Goal: Book appointment/travel/reservation

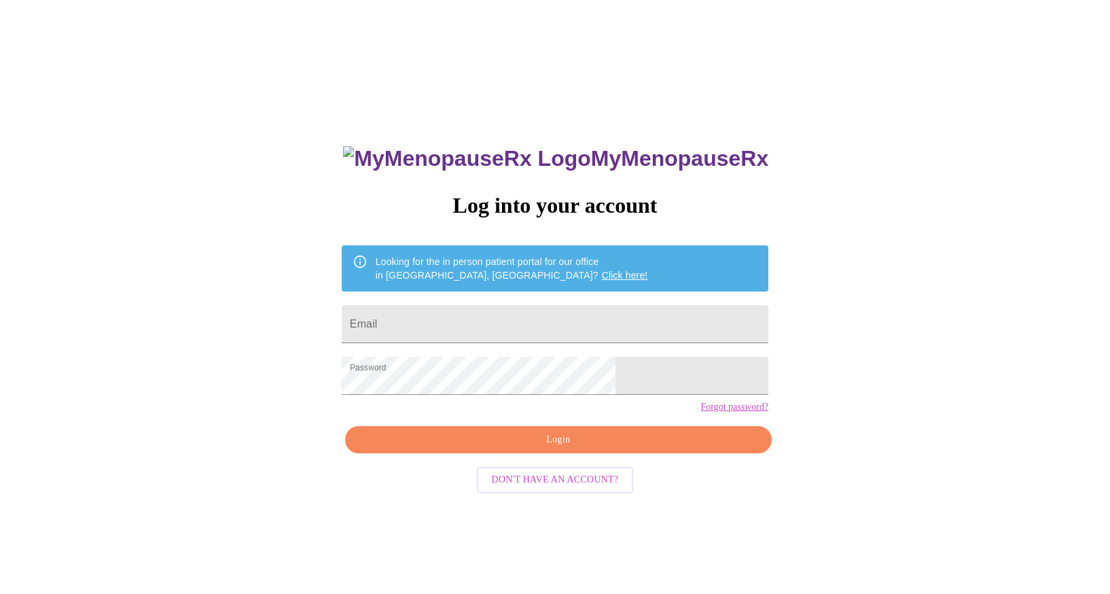
click at [592, 448] on span "Login" at bounding box center [558, 439] width 395 height 17
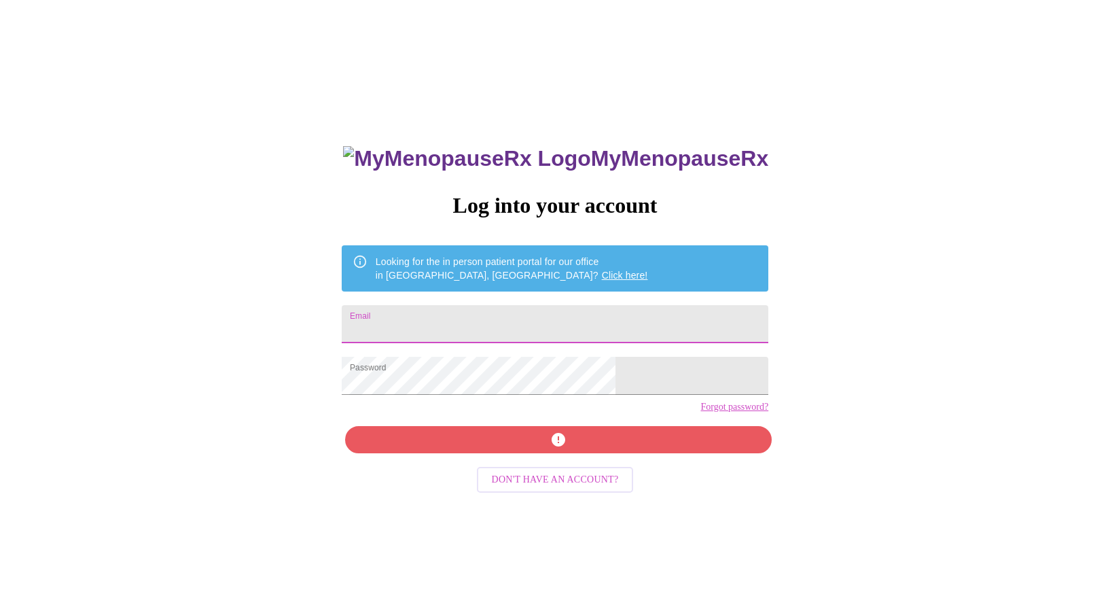
click at [535, 321] on input "Email" at bounding box center [555, 324] width 426 height 38
type input "shannondom@aol.com"
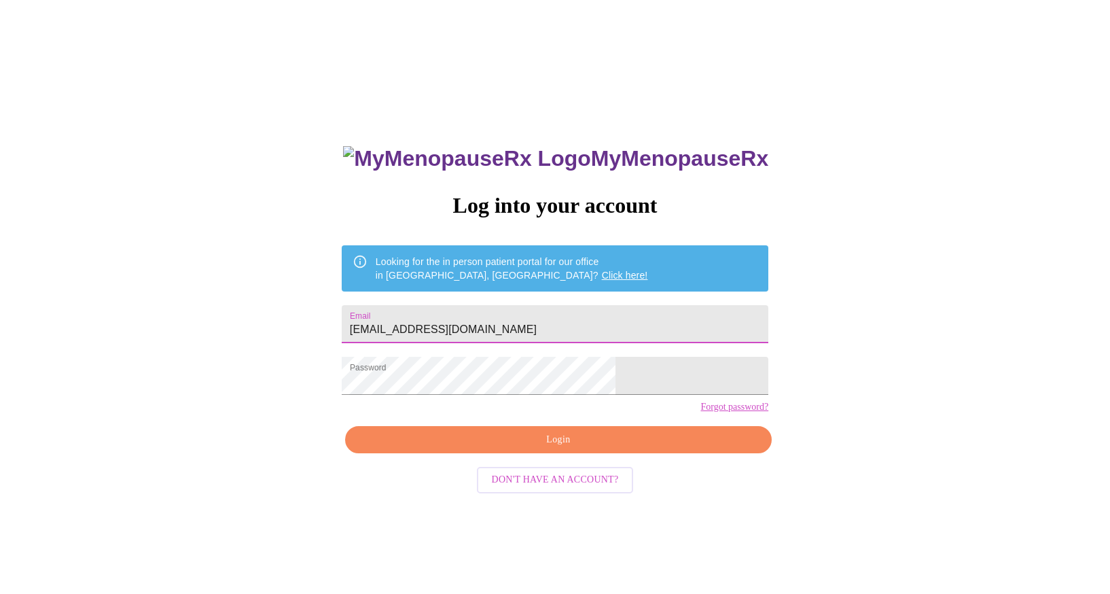
click at [491, 448] on span "Login" at bounding box center [558, 439] width 395 height 17
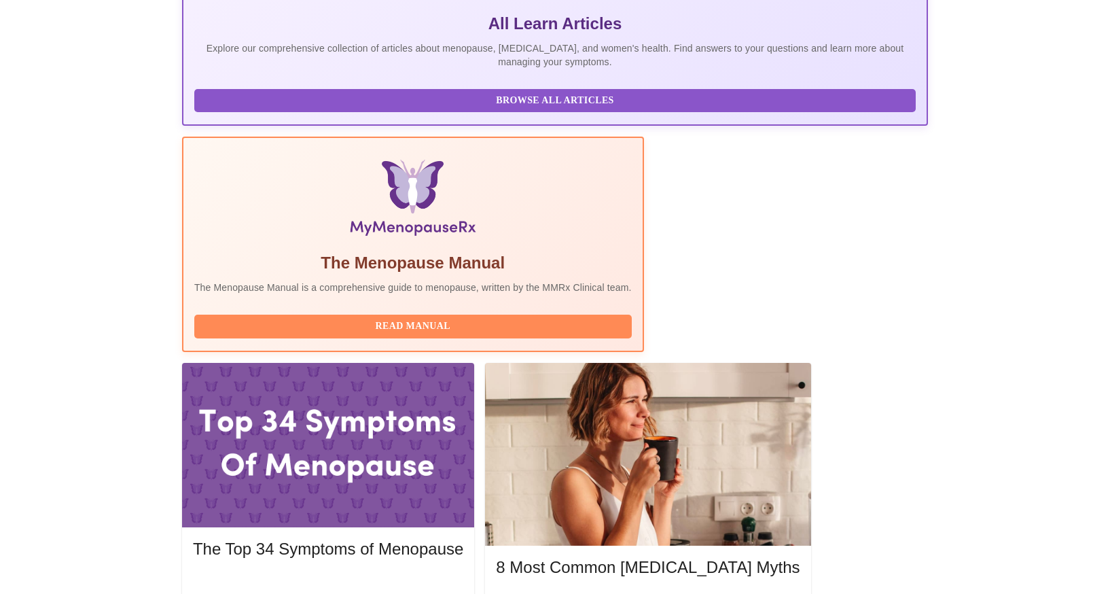
scroll to position [300, 0]
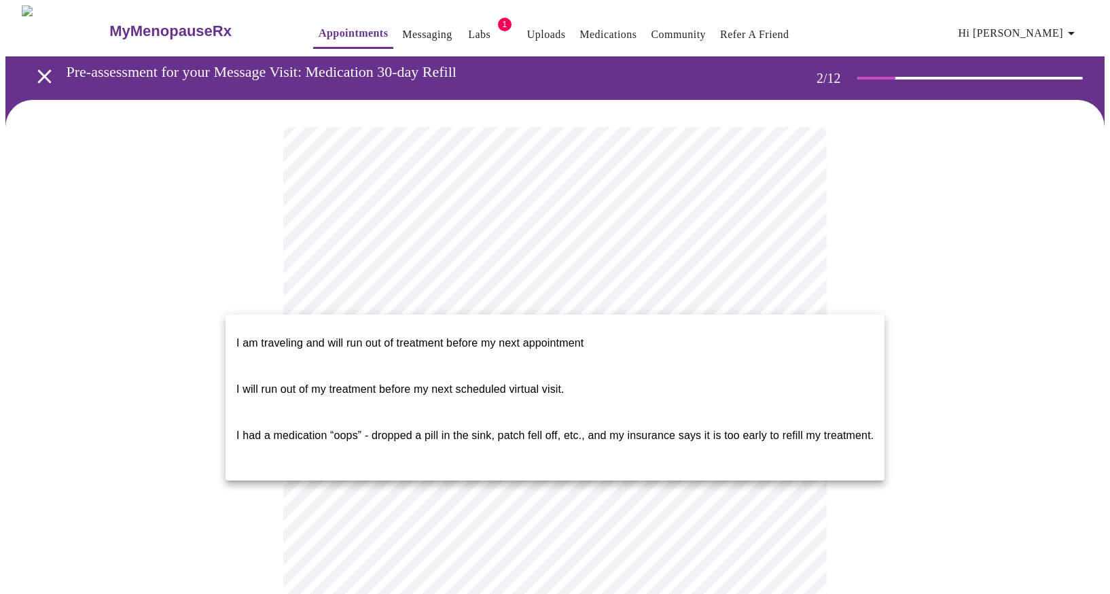
click at [602, 303] on body "MyMenopauseRx Appointments Messaging Labs 1 Uploads Medications Community Refer…" at bounding box center [554, 555] width 1099 height 1100
click at [818, 195] on div at bounding box center [555, 297] width 1110 height 594
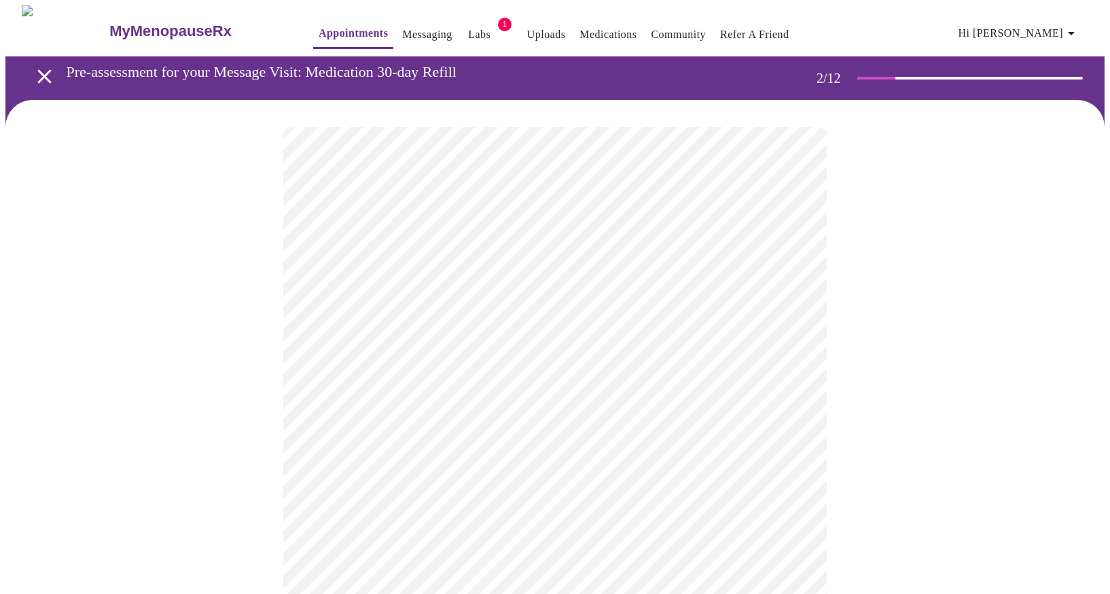
click at [256, 177] on div at bounding box center [554, 603] width 1099 height 1006
click at [38, 71] on icon "open drawer" at bounding box center [44, 76] width 14 height 14
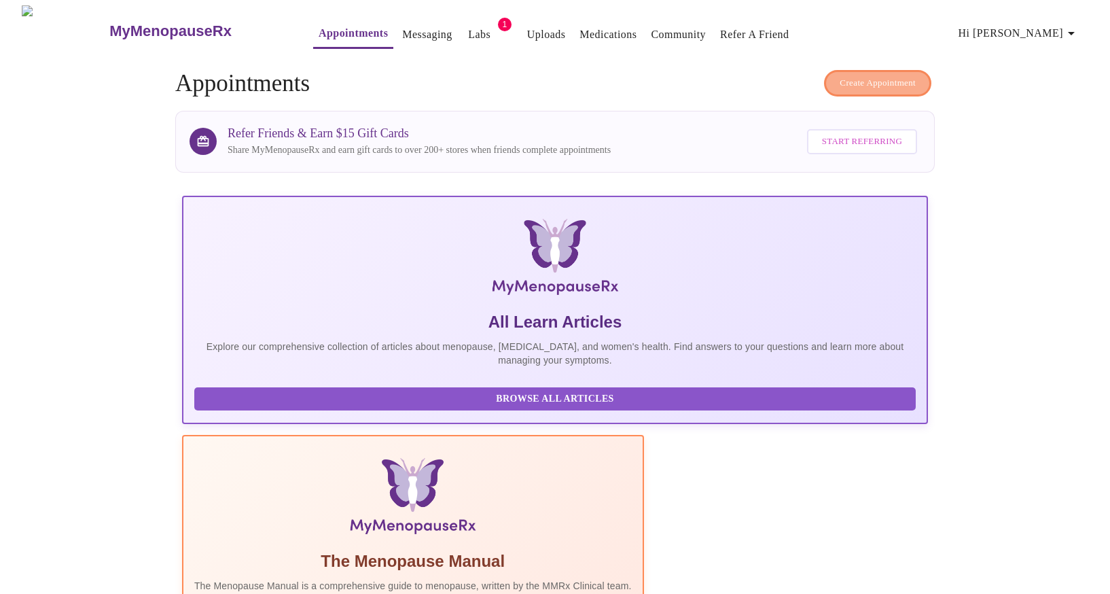
click at [846, 75] on span "Create Appointment" at bounding box center [877, 83] width 76 height 16
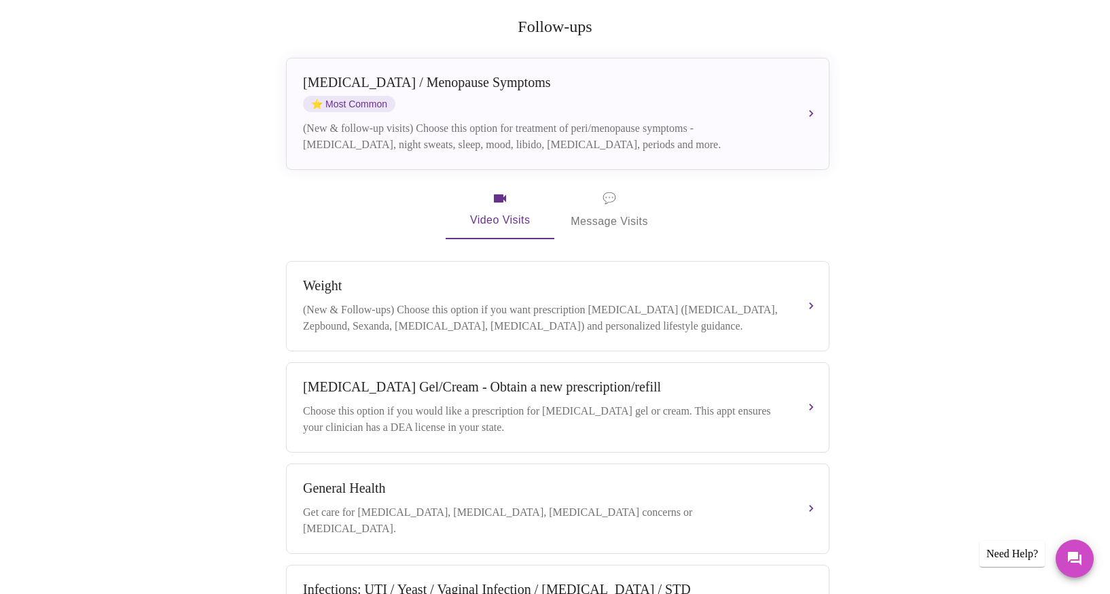
scroll to position [261, 0]
click at [499, 195] on icon "button" at bounding box center [500, 199] width 12 height 8
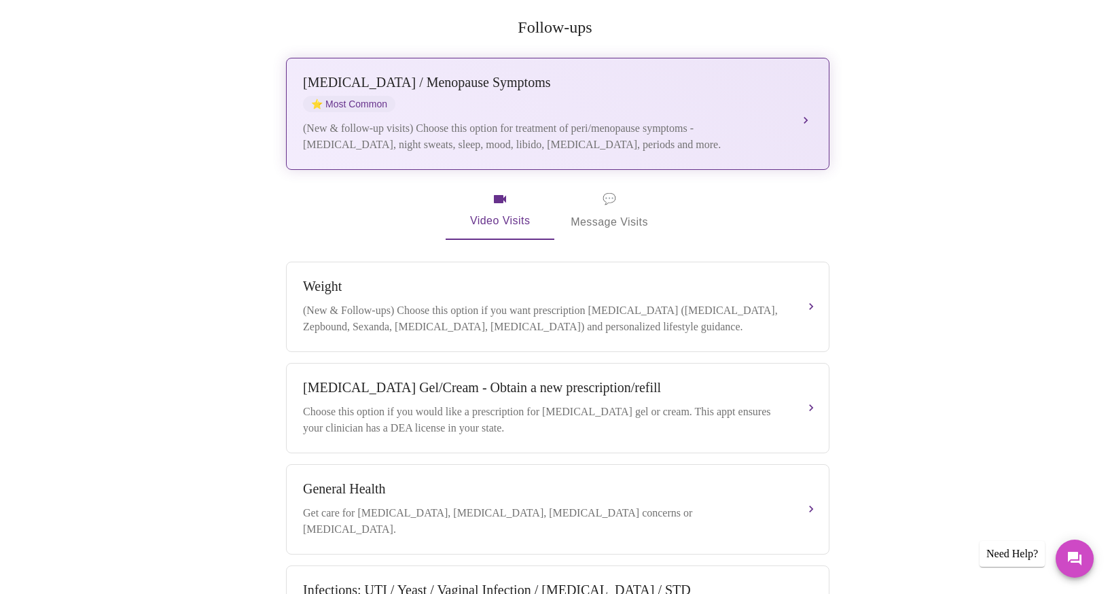
click at [805, 97] on button "Perimenopause / Menopause Symptoms ⭐ Most Common (New & follow-up visits) Choos…" at bounding box center [557, 114] width 543 height 112
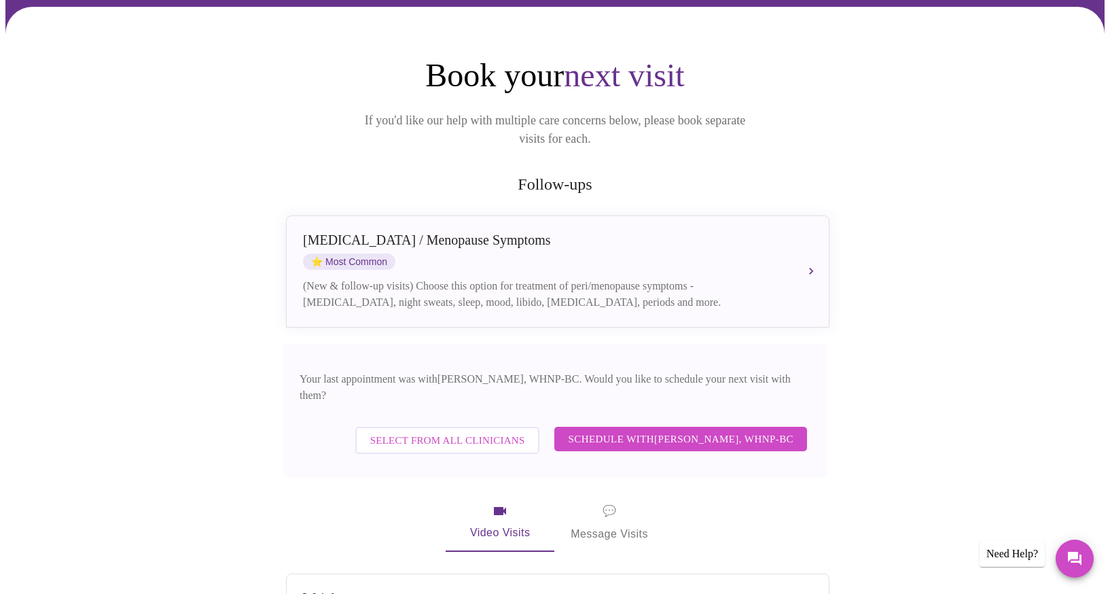
scroll to position [105, 0]
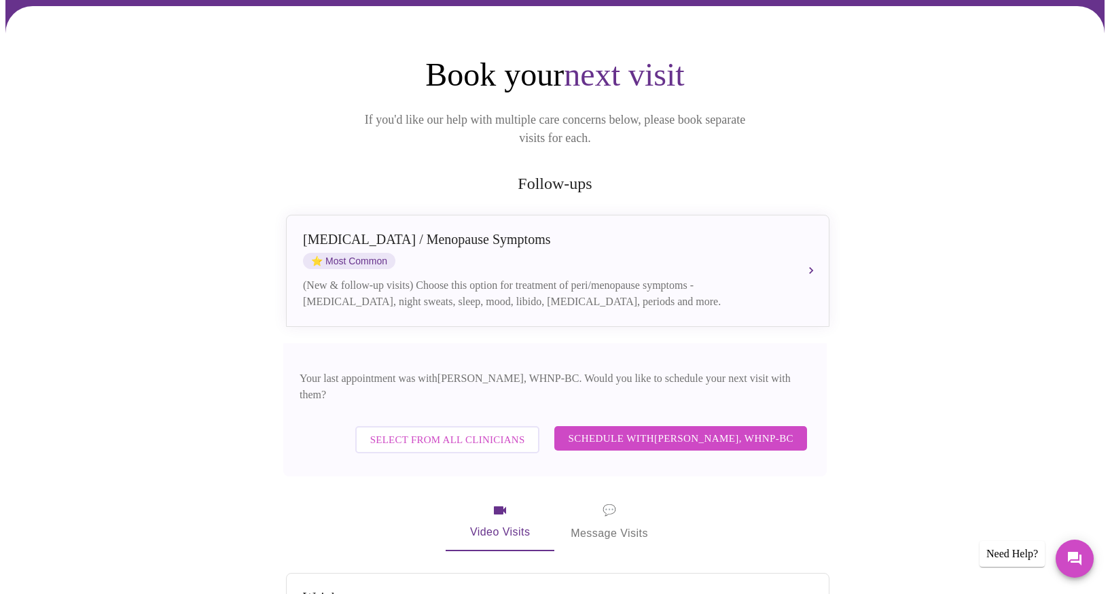
click at [474, 431] on span "Select from All Clinicians" at bounding box center [447, 440] width 155 height 18
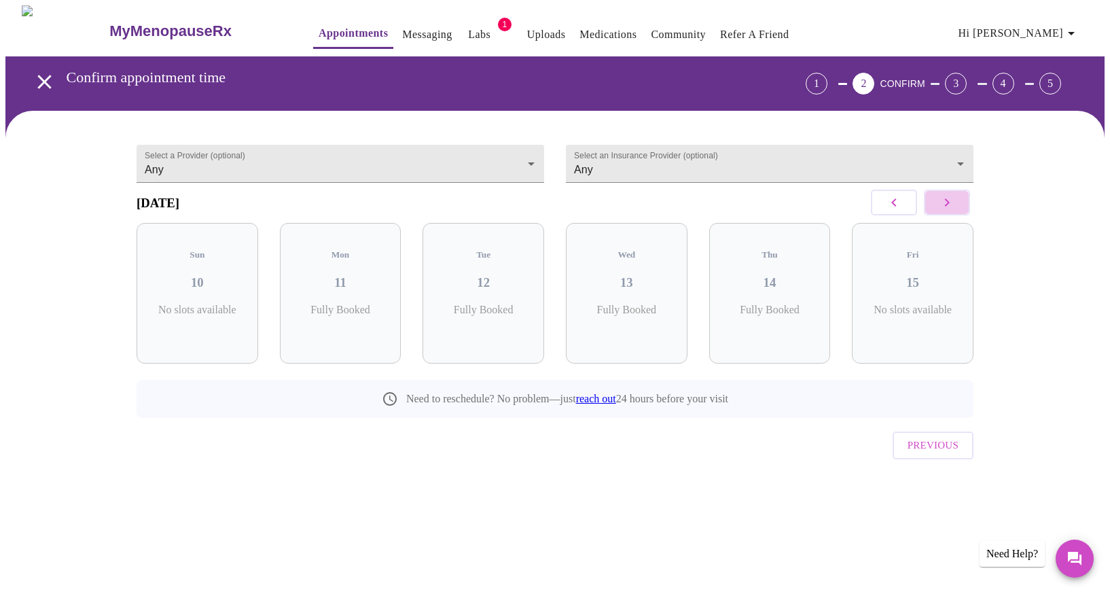
click at [951, 210] on icon "button" at bounding box center [947, 202] width 16 height 16
click at [300, 291] on div "Fri 22 4 Slots Left ( 7 Total)" at bounding box center [341, 293] width 122 height 141
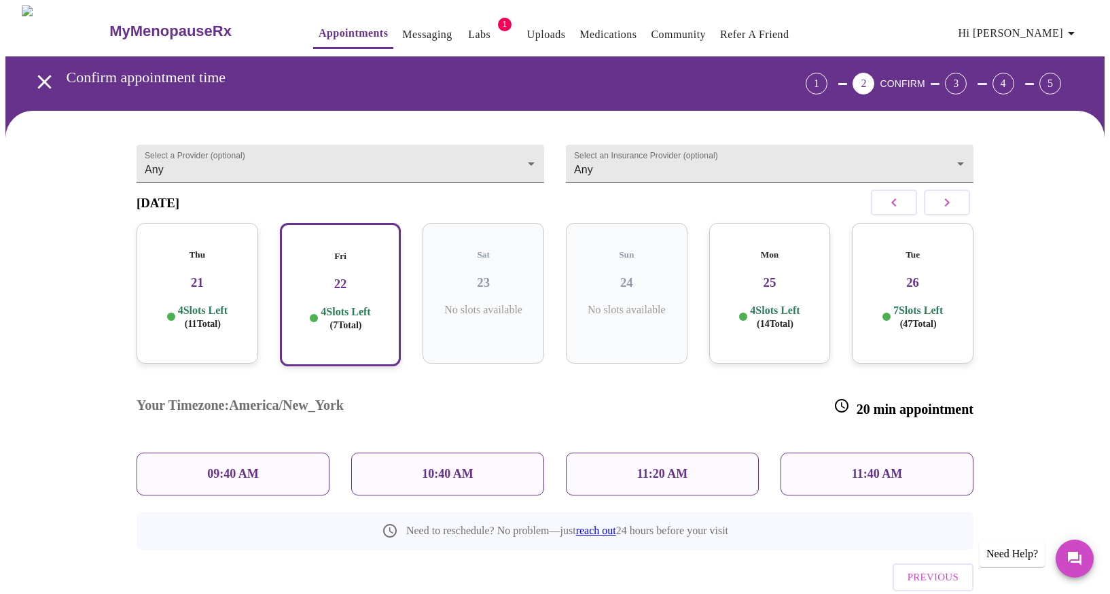
click at [810, 452] on div "11:40 AM" at bounding box center [876, 473] width 193 height 43
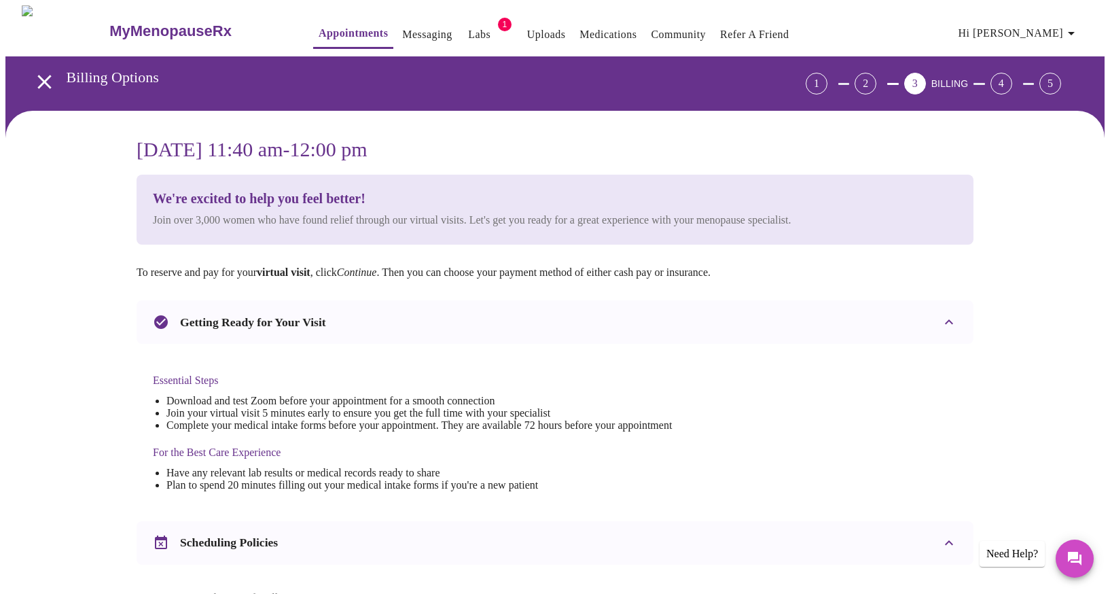
click at [475, 13] on span "Appointments Messaging Labs 1 Uploads Medications Community Refer a Friend Hi S…" at bounding box center [687, 31] width 802 height 36
click at [463, 21] on button "Labs" at bounding box center [479, 34] width 43 height 27
click at [319, 27] on link "Appointments" at bounding box center [353, 33] width 69 height 19
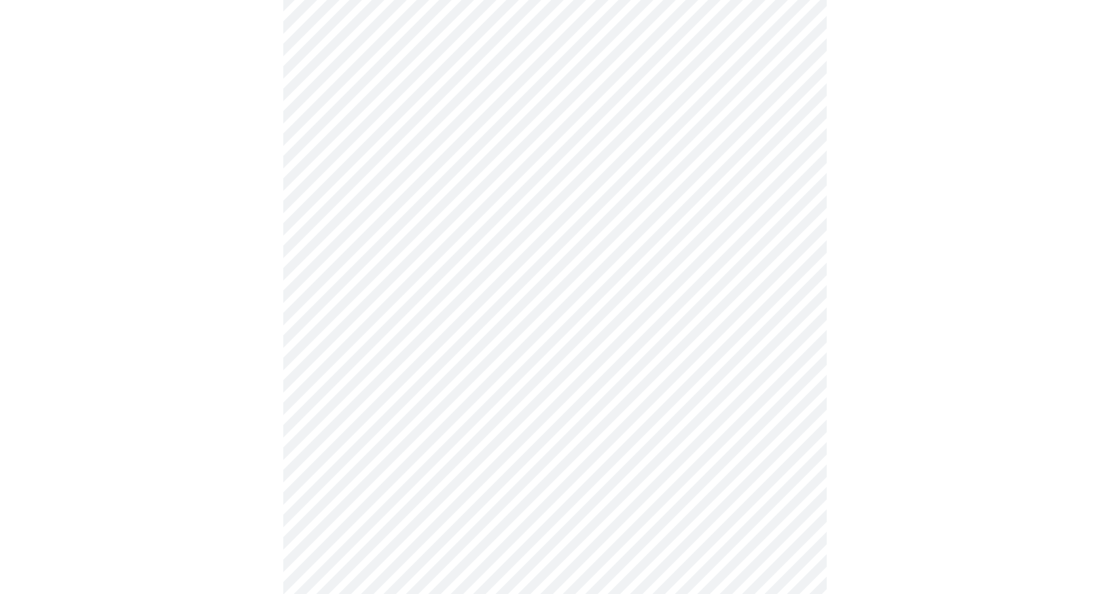
scroll to position [587, 0]
click at [884, 486] on div at bounding box center [554, 71] width 1099 height 1119
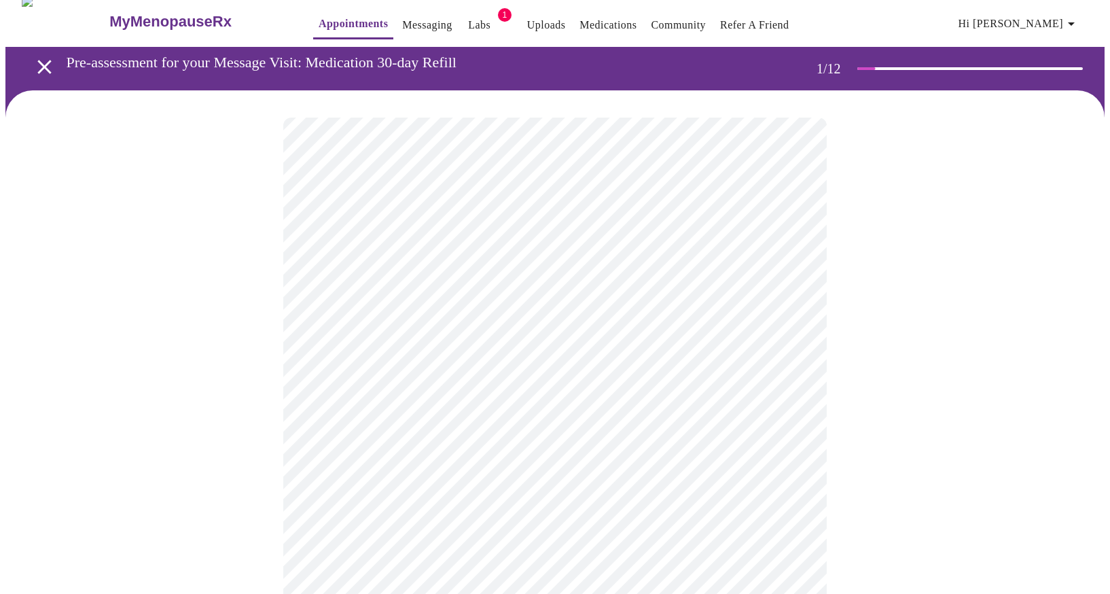
scroll to position [0, 0]
